Goal: Transaction & Acquisition: Purchase product/service

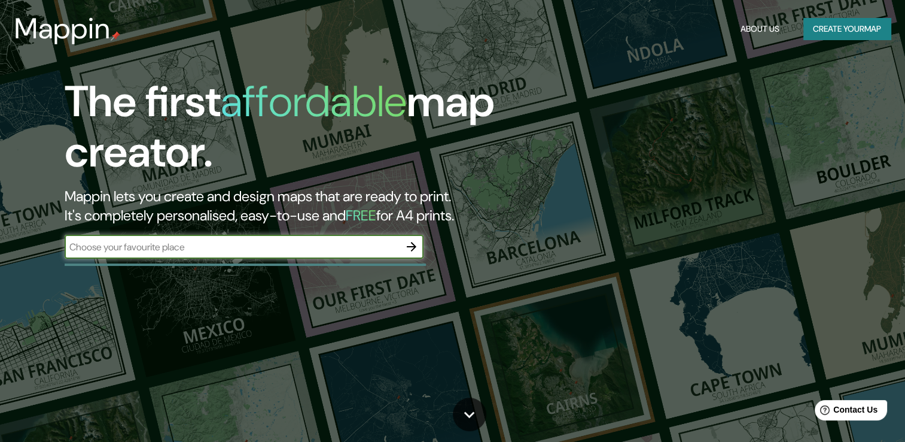
click at [323, 245] on input "text" at bounding box center [232, 247] width 335 height 14
type input "monterrey nuevo leon [GEOGRAPHIC_DATA]"
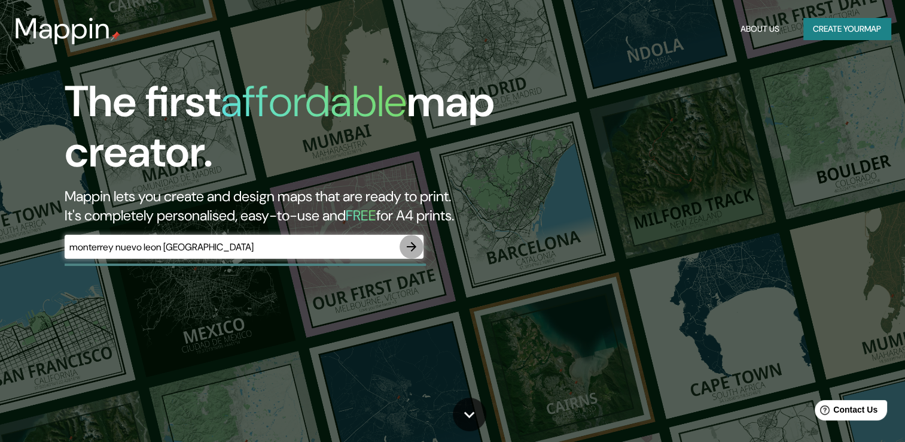
click at [410, 242] on icon "button" at bounding box center [411, 246] width 14 height 14
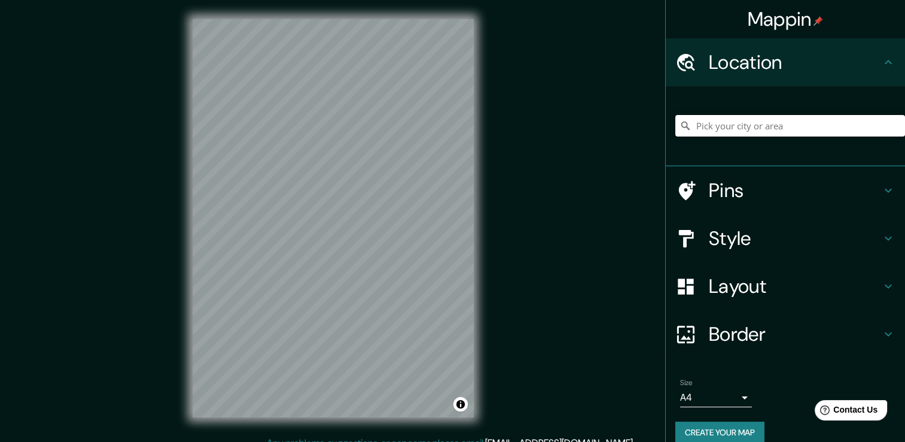
click at [690, 135] on input "Pick your city or area" at bounding box center [790, 126] width 230 height 22
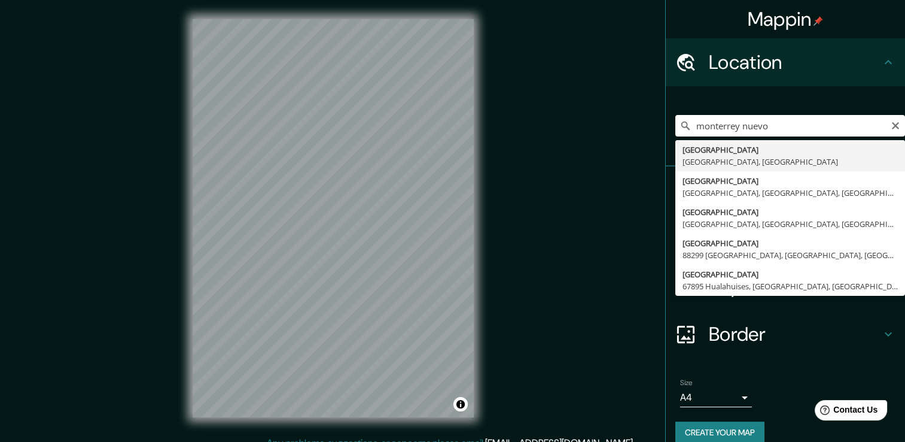
type input "[GEOGRAPHIC_DATA], [GEOGRAPHIC_DATA], [GEOGRAPHIC_DATA]"
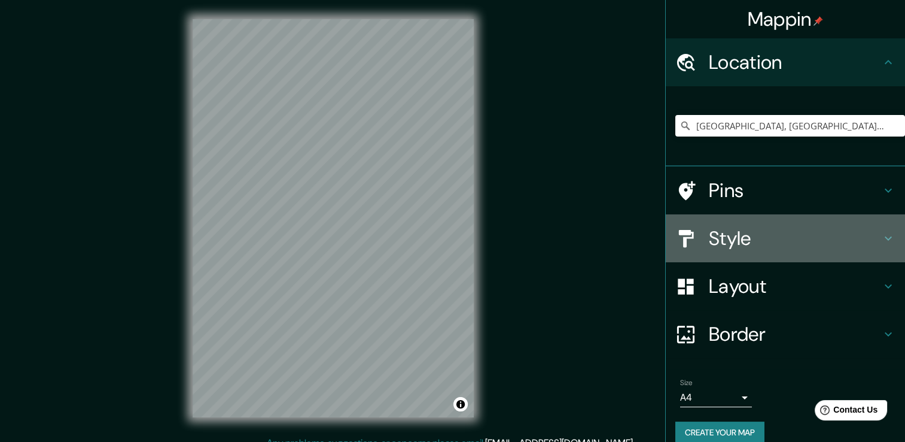
click at [789, 252] on div "Style" at bounding box center [785, 238] width 239 height 48
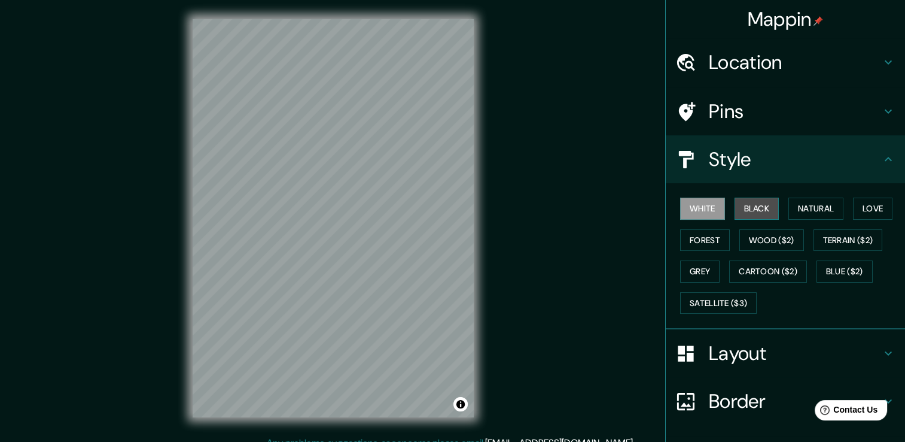
click at [761, 212] on button "Black" at bounding box center [757, 208] width 45 height 22
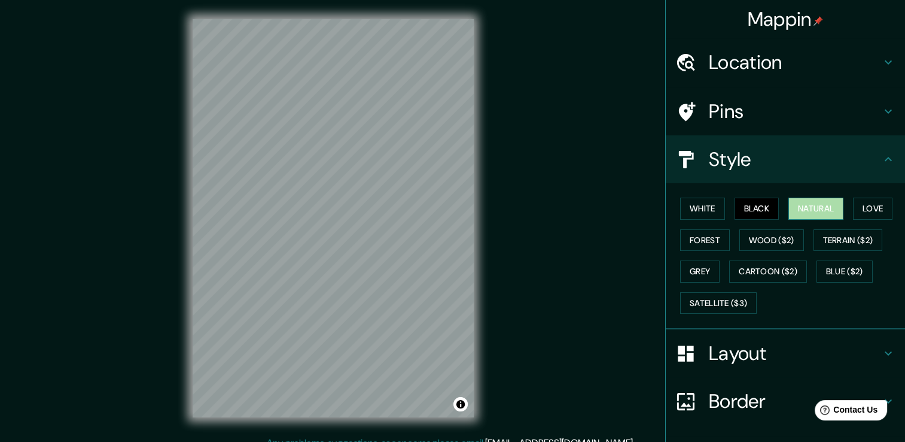
click at [807, 211] on button "Natural" at bounding box center [816, 208] width 55 height 22
click at [869, 209] on button "Love" at bounding box center [872, 208] width 39 height 22
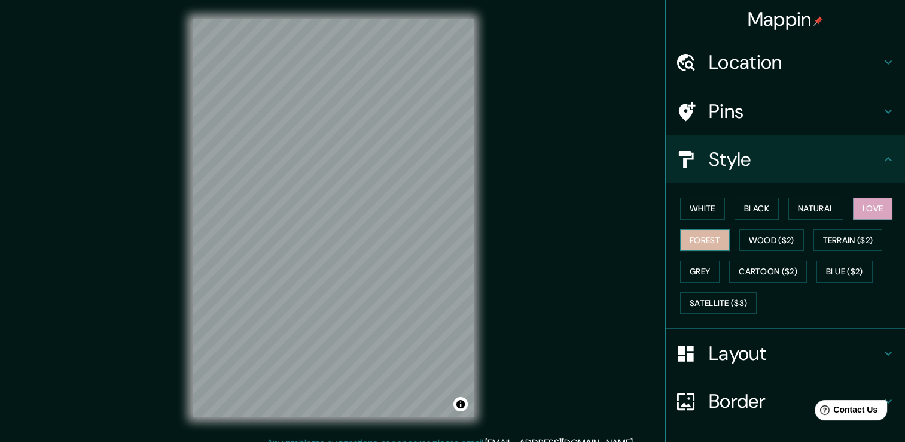
click at [701, 234] on button "Forest" at bounding box center [705, 240] width 50 height 22
click at [693, 266] on button "Grey" at bounding box center [699, 271] width 39 height 22
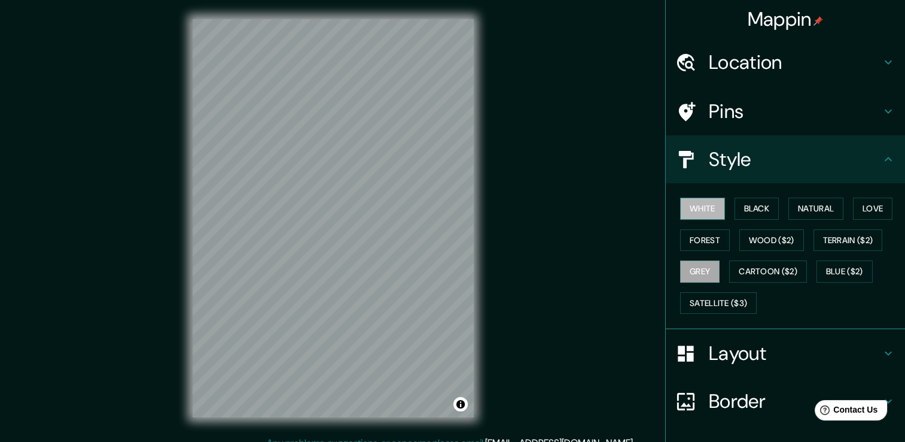
click at [704, 204] on button "White" at bounding box center [702, 208] width 45 height 22
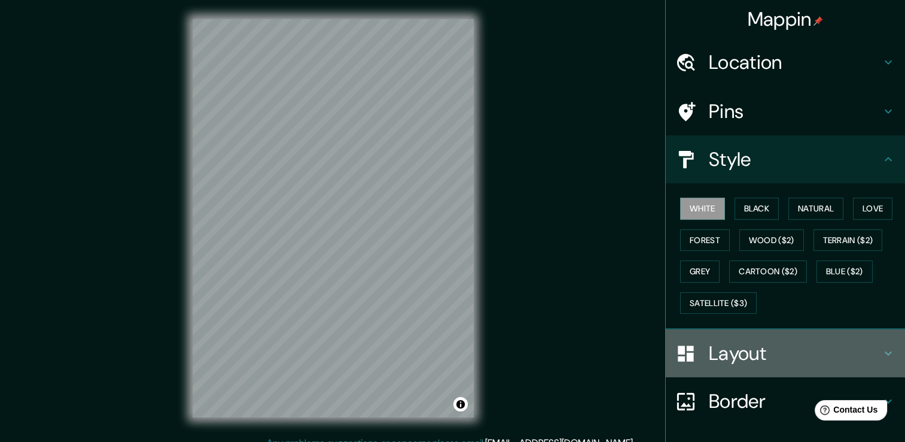
click at [809, 348] on h4 "Layout" at bounding box center [795, 353] width 172 height 24
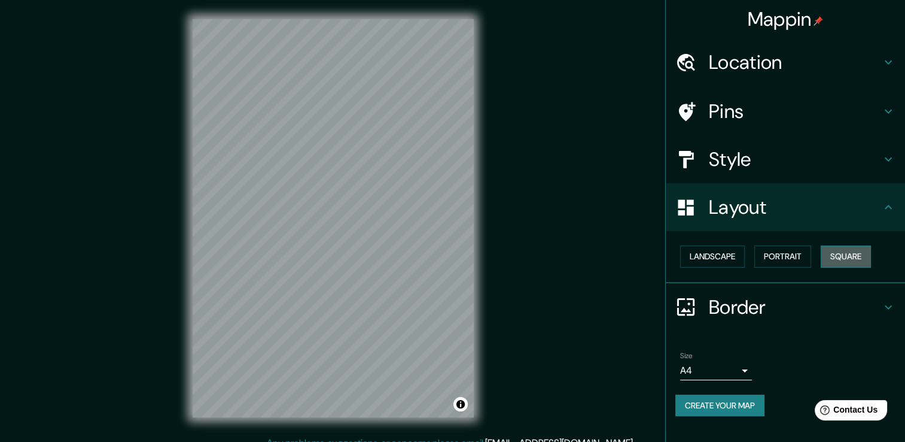
click at [845, 257] on button "Square" at bounding box center [846, 256] width 50 height 22
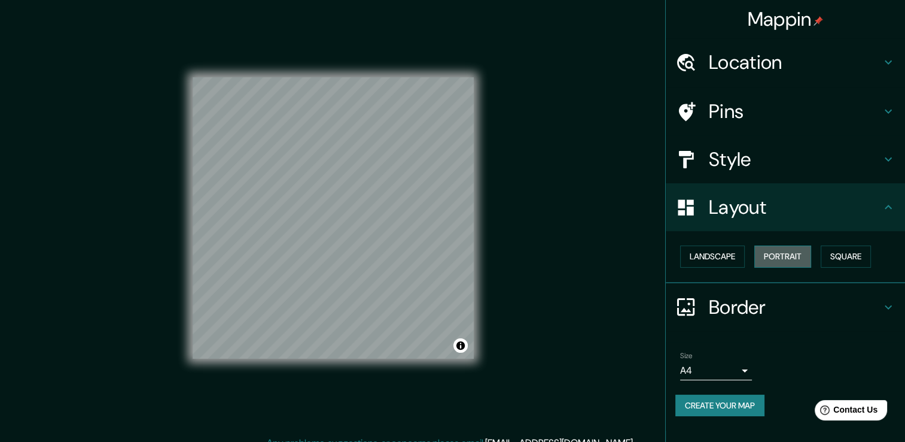
click at [785, 252] on button "Portrait" at bounding box center [782, 256] width 57 height 22
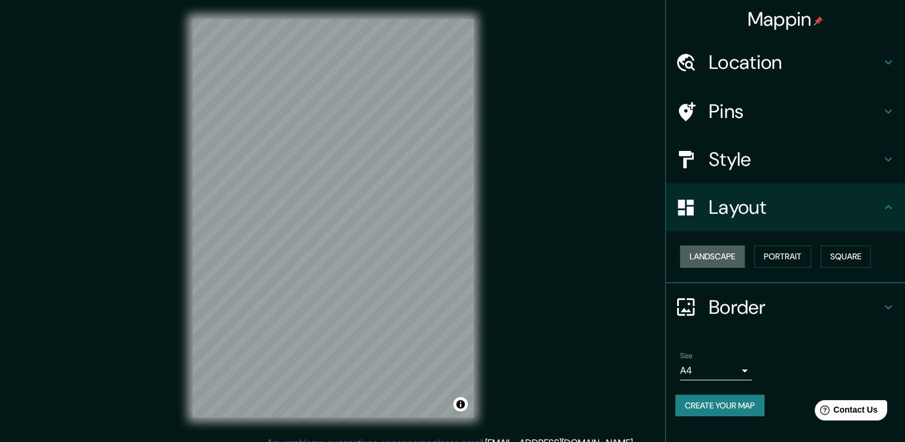
click at [723, 248] on button "Landscape" at bounding box center [712, 256] width 65 height 22
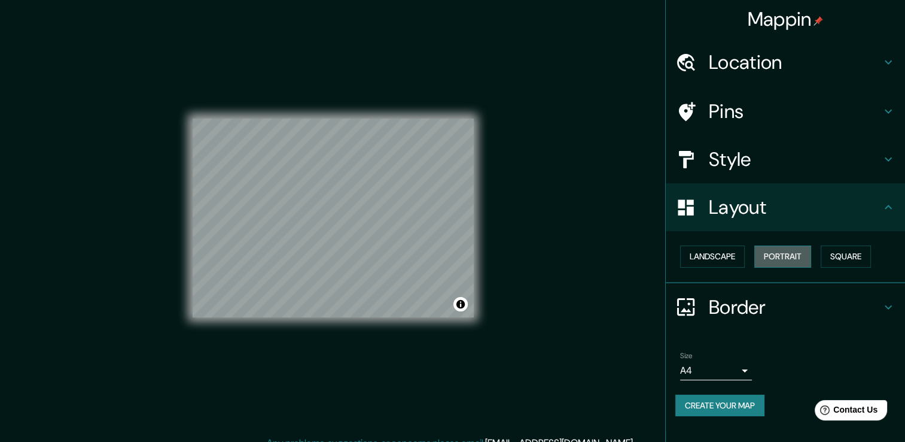
click at [795, 256] on button "Portrait" at bounding box center [782, 256] width 57 height 22
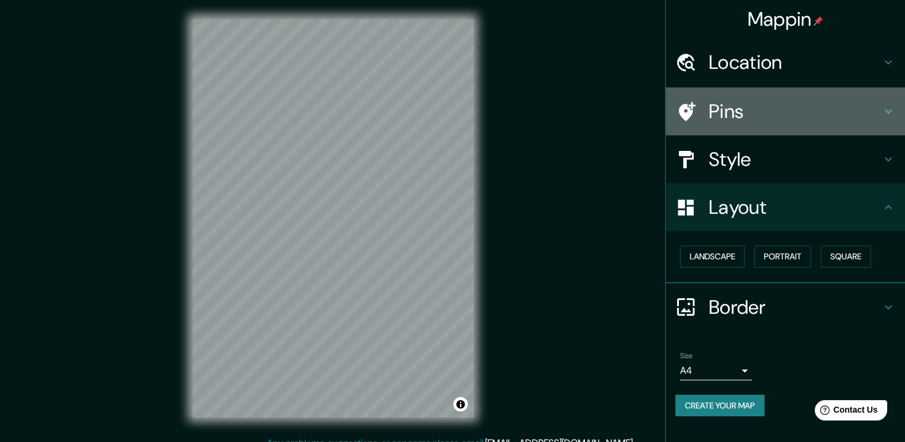
click at [757, 121] on h4 "Pins" at bounding box center [795, 111] width 172 height 24
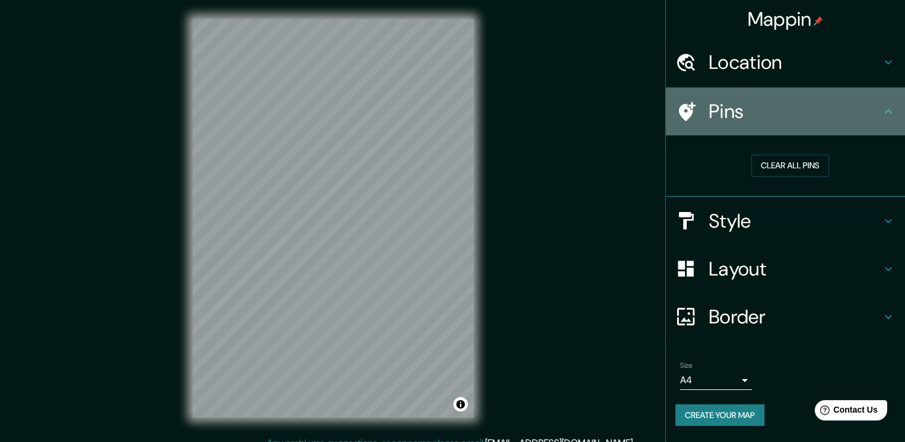
click at [757, 121] on h4 "Pins" at bounding box center [795, 111] width 172 height 24
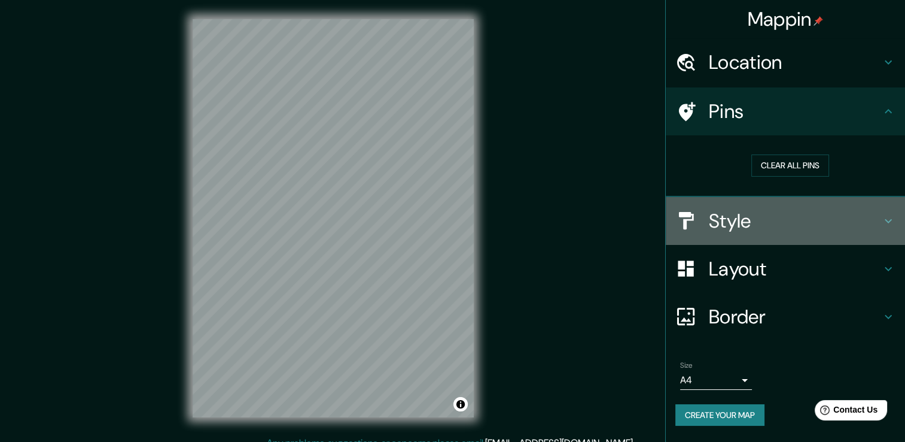
click at [754, 215] on h4 "Style" at bounding box center [795, 221] width 172 height 24
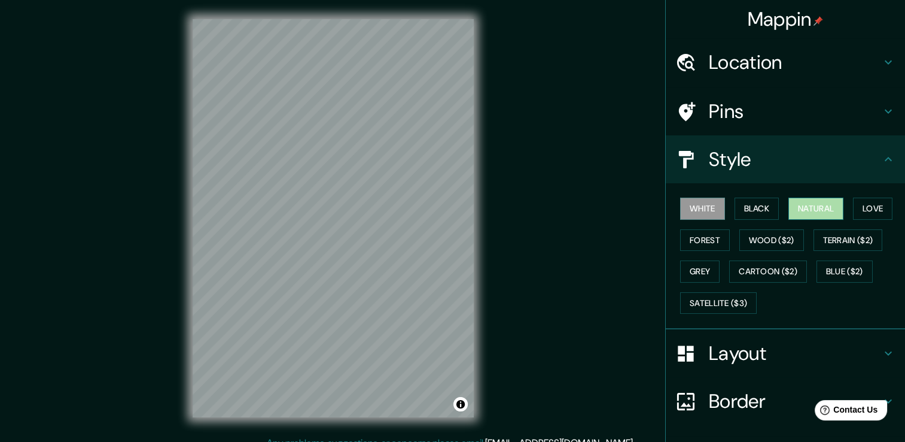
click at [816, 209] on button "Natural" at bounding box center [816, 208] width 55 height 22
click at [766, 240] on button "Wood ($2)" at bounding box center [772, 240] width 65 height 22
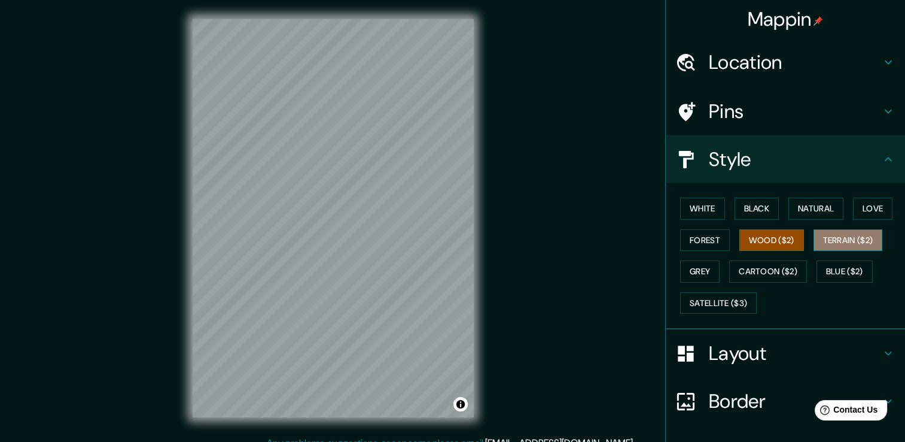
click at [826, 236] on button "Terrain ($2)" at bounding box center [848, 240] width 69 height 22
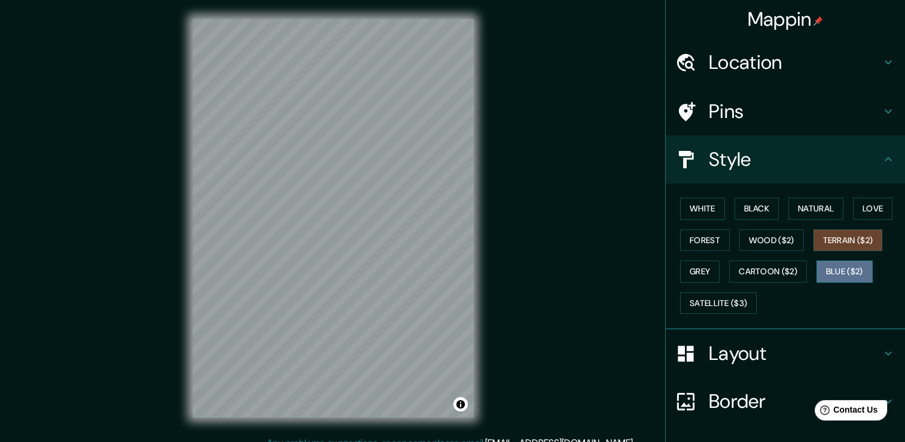
click at [832, 269] on button "Blue ($2)" at bounding box center [845, 271] width 56 height 22
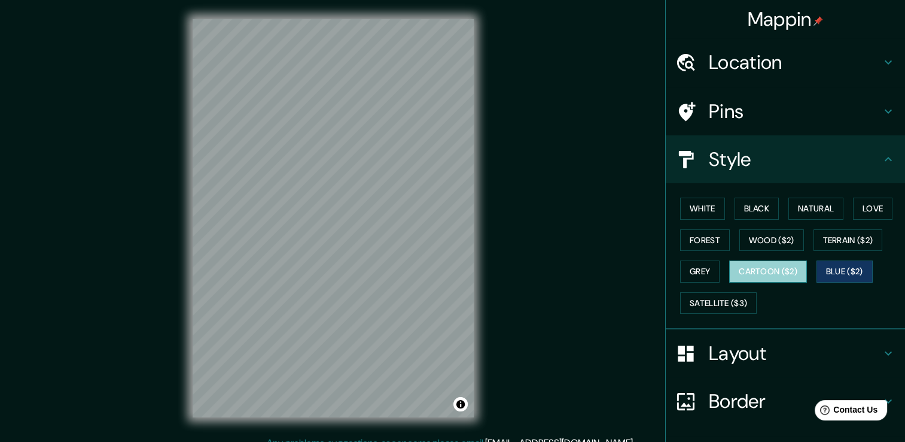
click at [787, 270] on button "Cartoon ($2)" at bounding box center [768, 271] width 78 height 22
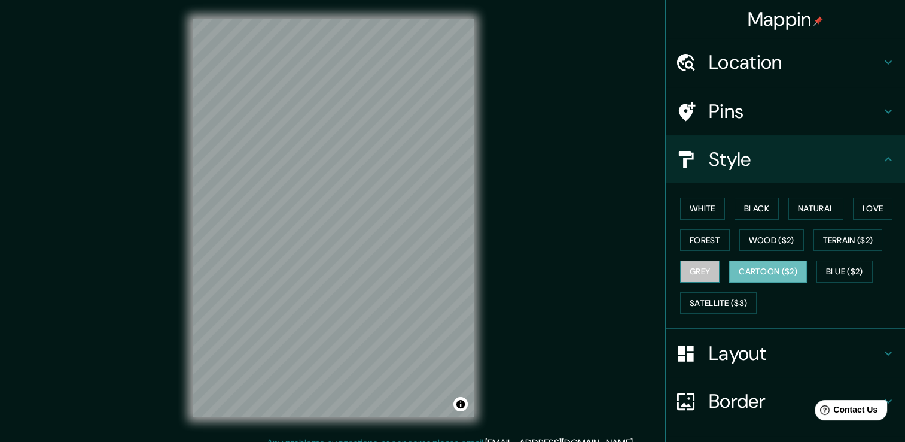
click at [699, 267] on button "Grey" at bounding box center [699, 271] width 39 height 22
